Goal: Task Accomplishment & Management: Manage account settings

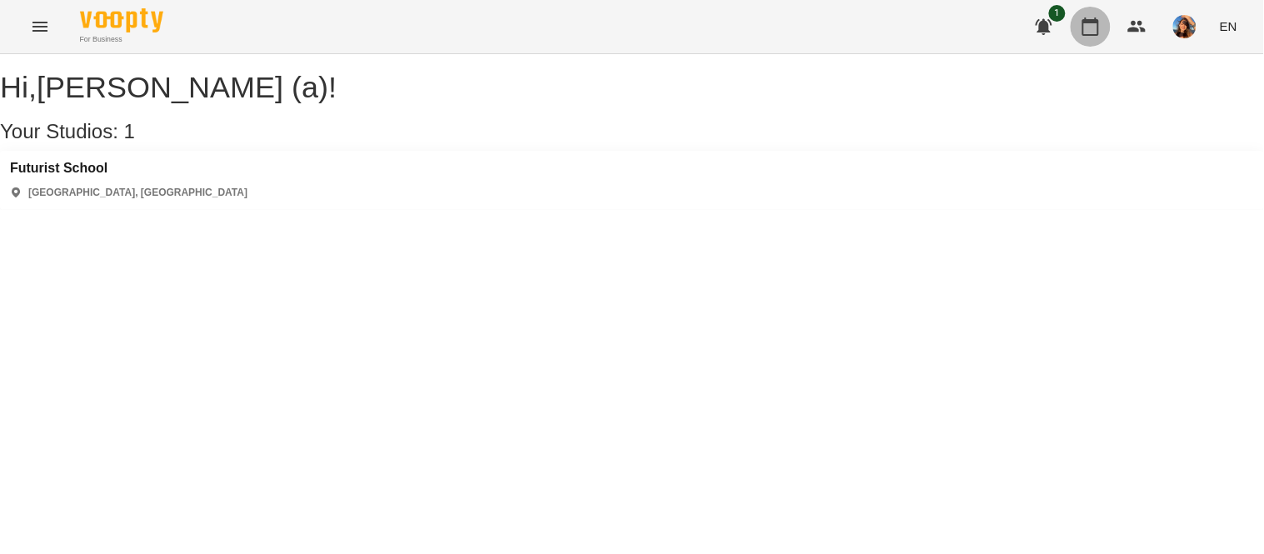
click at [1091, 29] on icon "button" at bounding box center [1090, 27] width 20 height 20
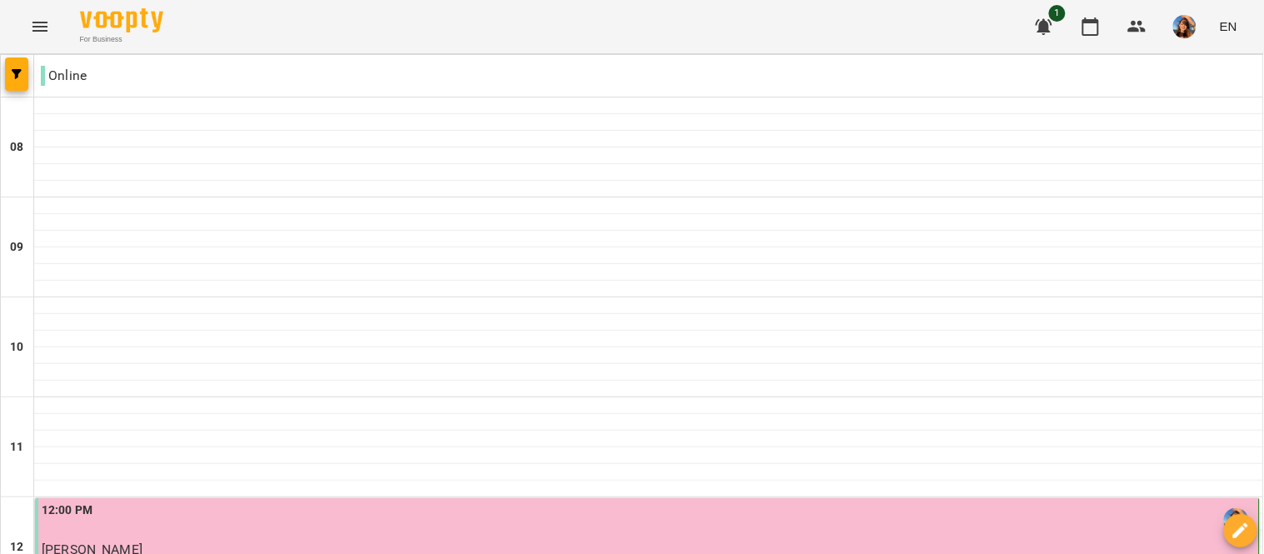
scroll to position [546, 0]
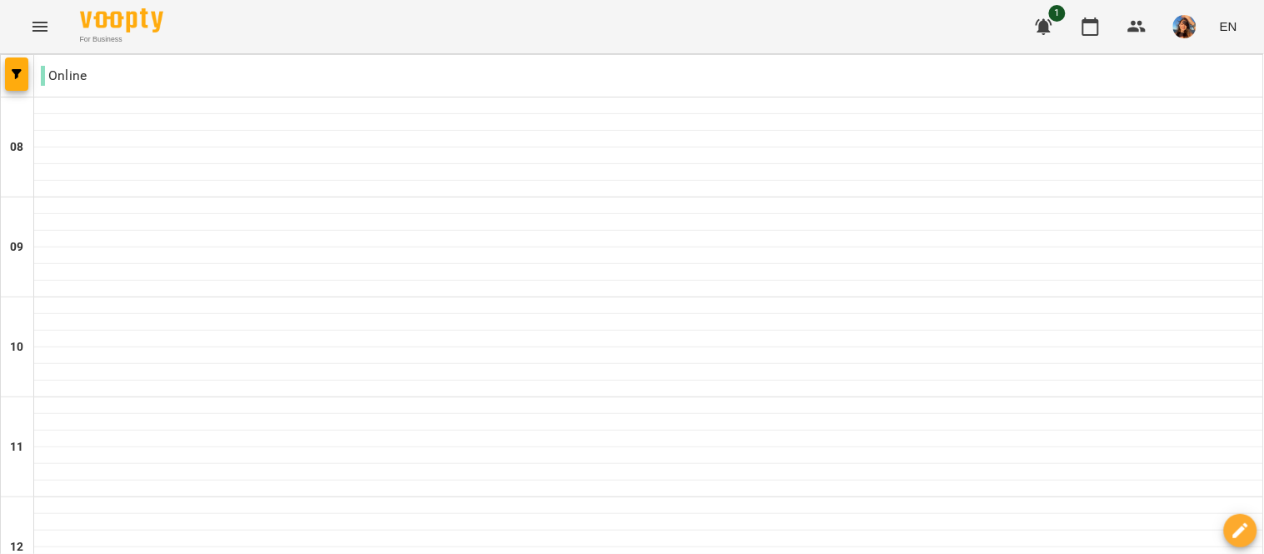
scroll to position [1122, 0]
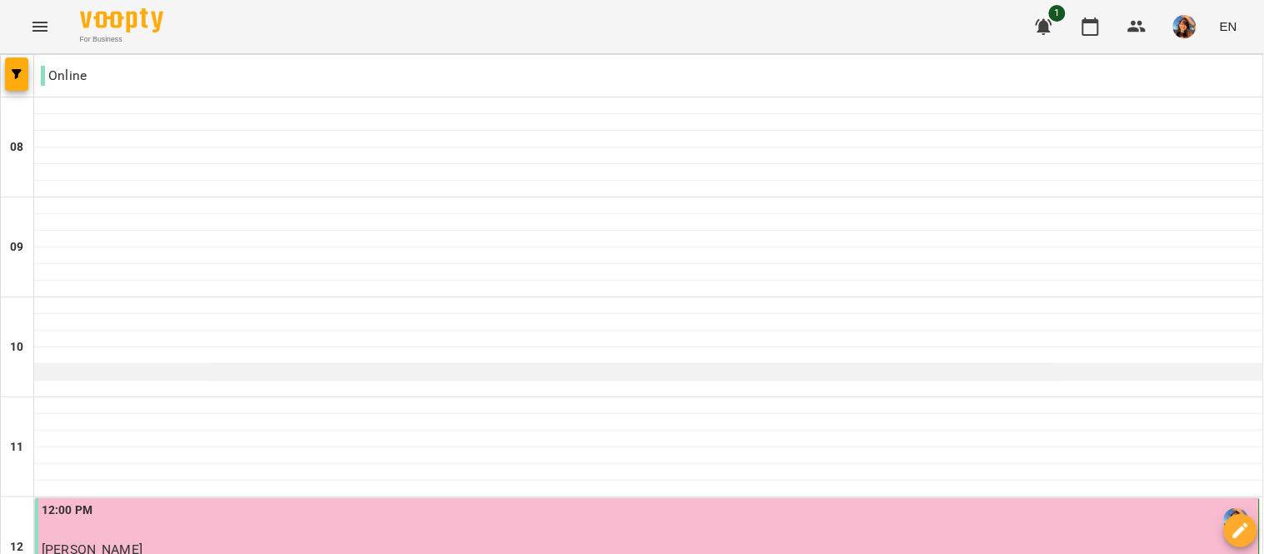
scroll to position [1146, 0]
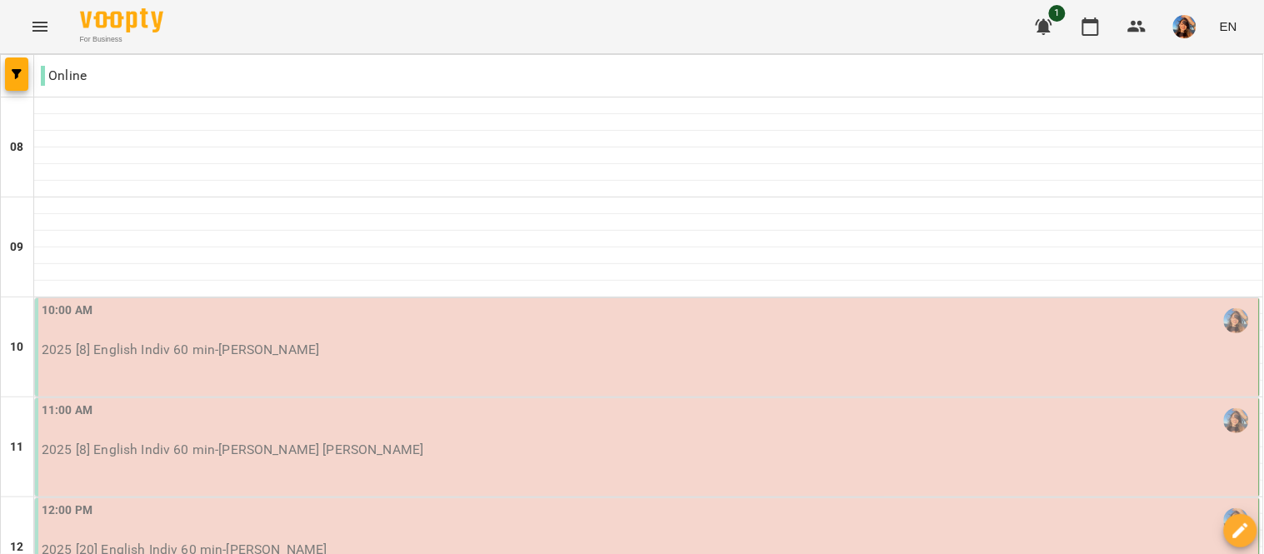
scroll to position [842, 0]
